Goal: Transaction & Acquisition: Book appointment/travel/reservation

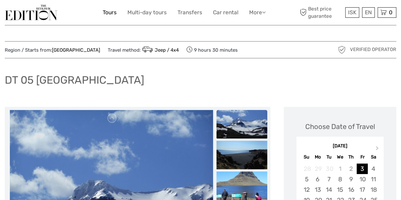
click at [107, 10] on link "Tours" at bounding box center [110, 12] width 14 height 9
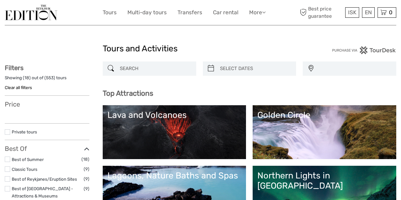
select select
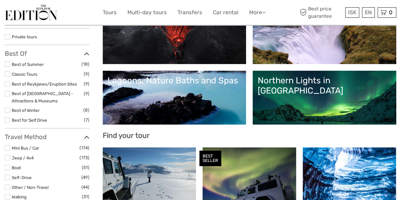
select select
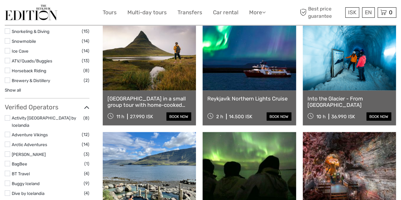
scroll to position [666, 0]
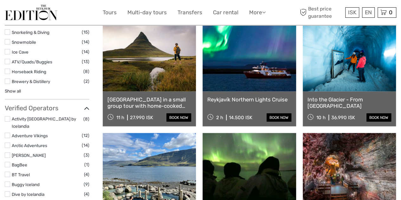
click at [142, 100] on link "[GEOGRAPHIC_DATA] in a small group tour with home-cooked meal included" at bounding box center [149, 102] width 84 height 13
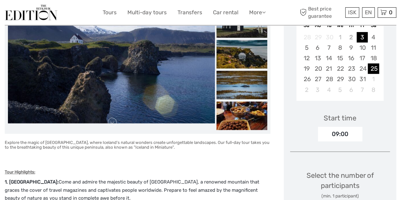
scroll to position [127, 0]
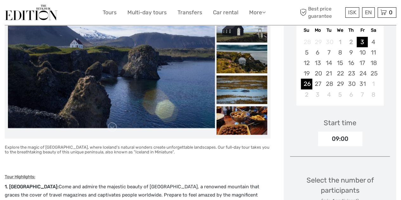
click at [306, 81] on div "26" at bounding box center [306, 84] width 11 height 10
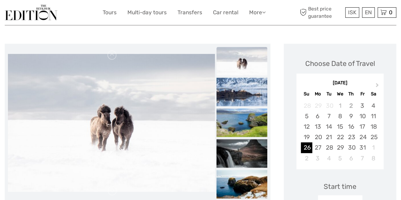
scroll to position [63, 0]
